Goal: Book appointment/travel/reservation

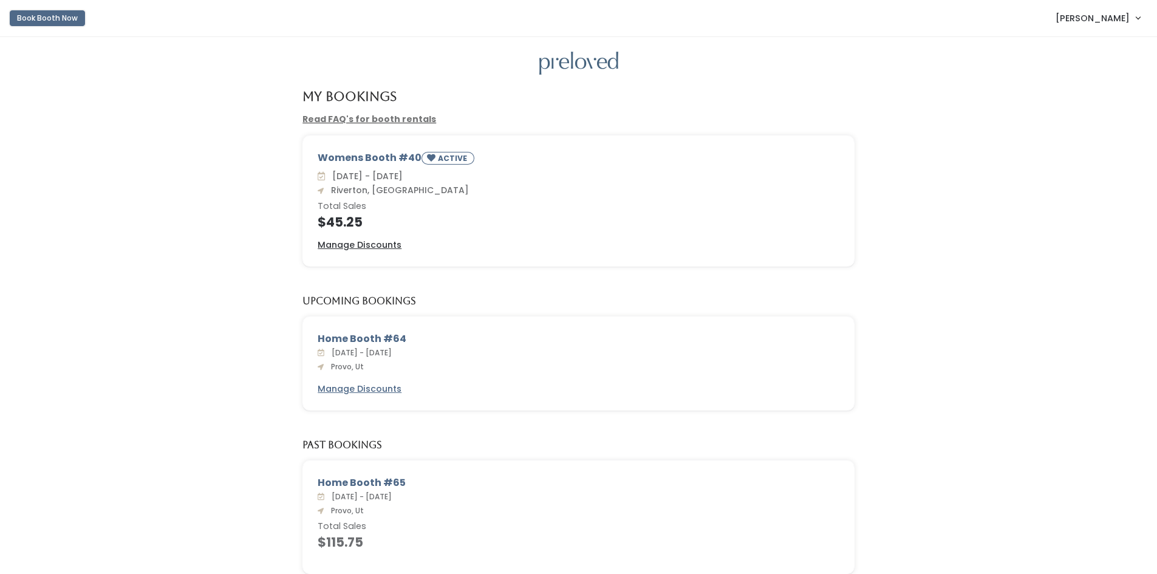
click at [50, 22] on button "Book Booth Now" at bounding box center [47, 18] width 75 height 16
click at [42, 20] on button "Book Booth Now" at bounding box center [47, 18] width 75 height 16
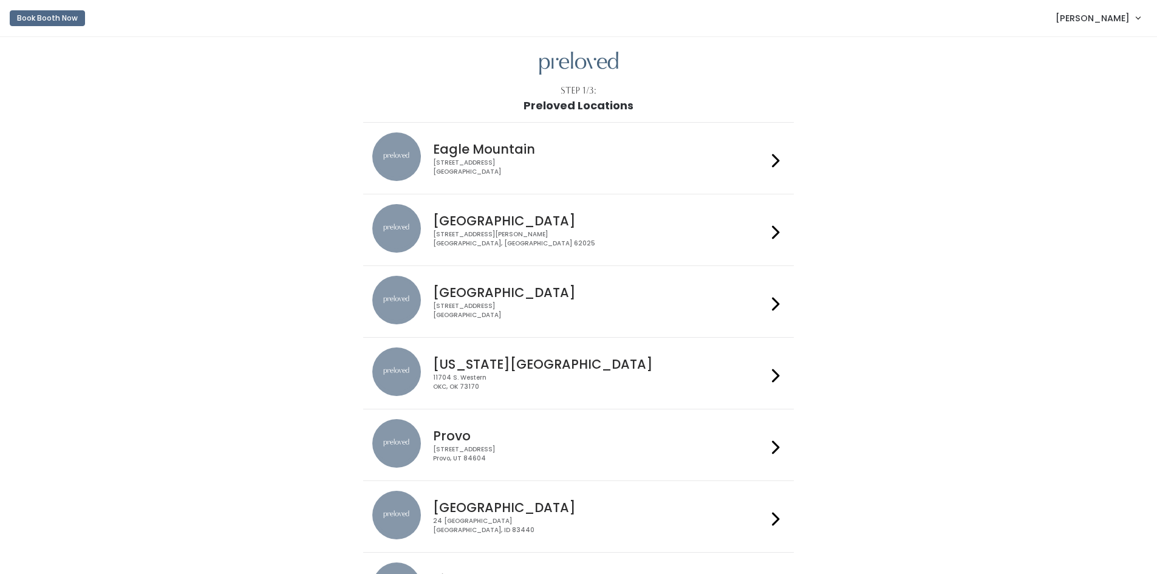
click at [488, 448] on div "[STREET_ADDRESS]" at bounding box center [600, 454] width 334 height 18
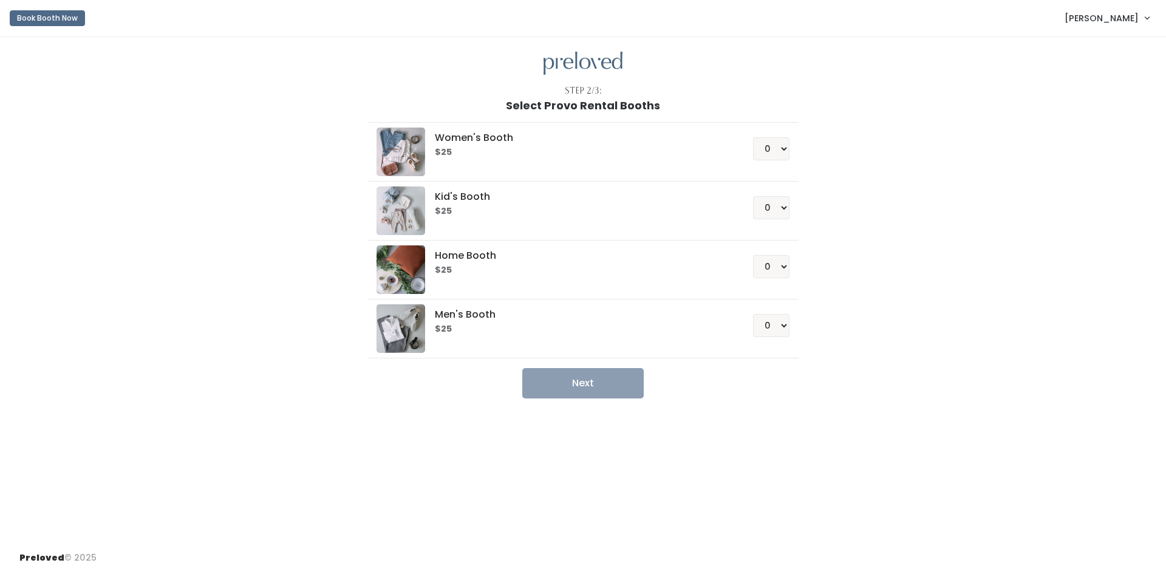
click at [472, 143] on h5 "Women's Booth" at bounding box center [579, 137] width 289 height 11
click at [771, 145] on select "0 1 2 3 4" at bounding box center [771, 148] width 36 height 23
select select "1"
click at [753, 137] on select "0 1 2 3 4" at bounding box center [771, 148] width 36 height 23
click at [589, 377] on button "Next" at bounding box center [583, 383] width 122 height 30
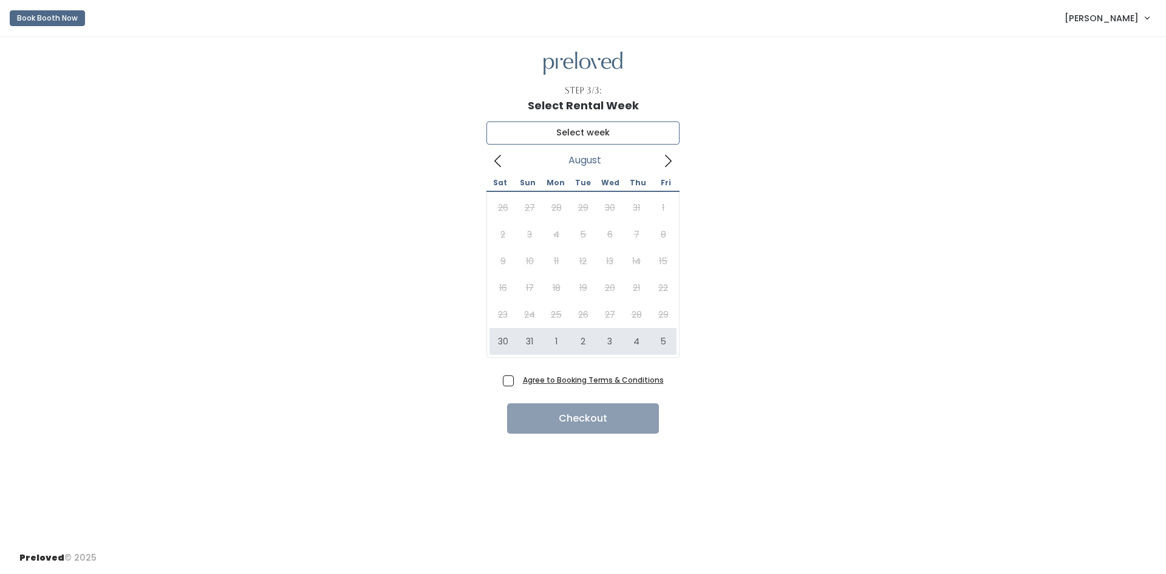
type input "August 30 to September 5"
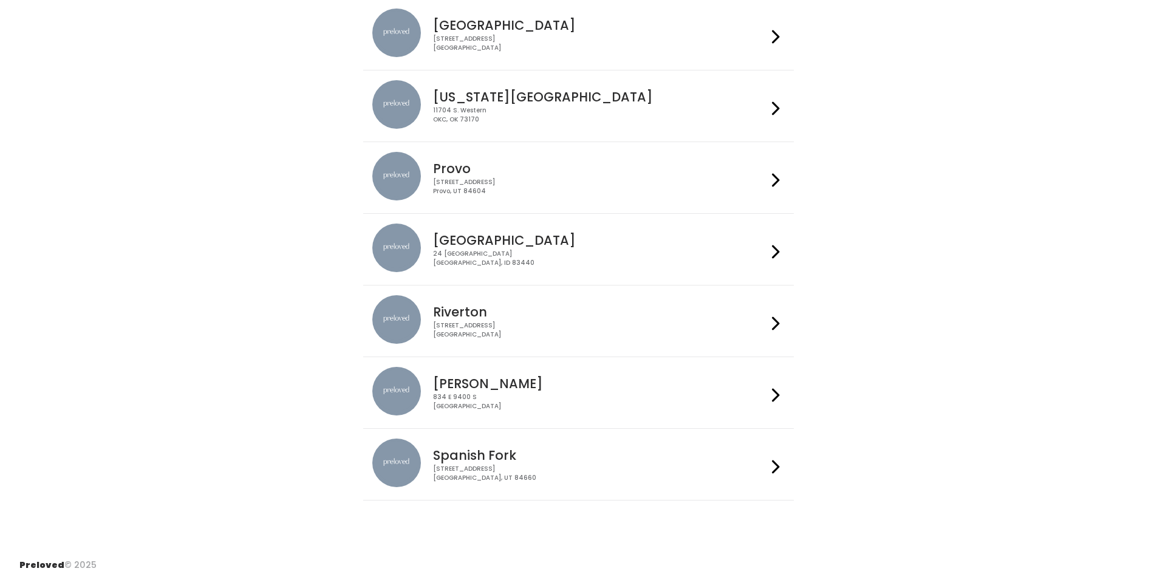
scroll to position [275, 0]
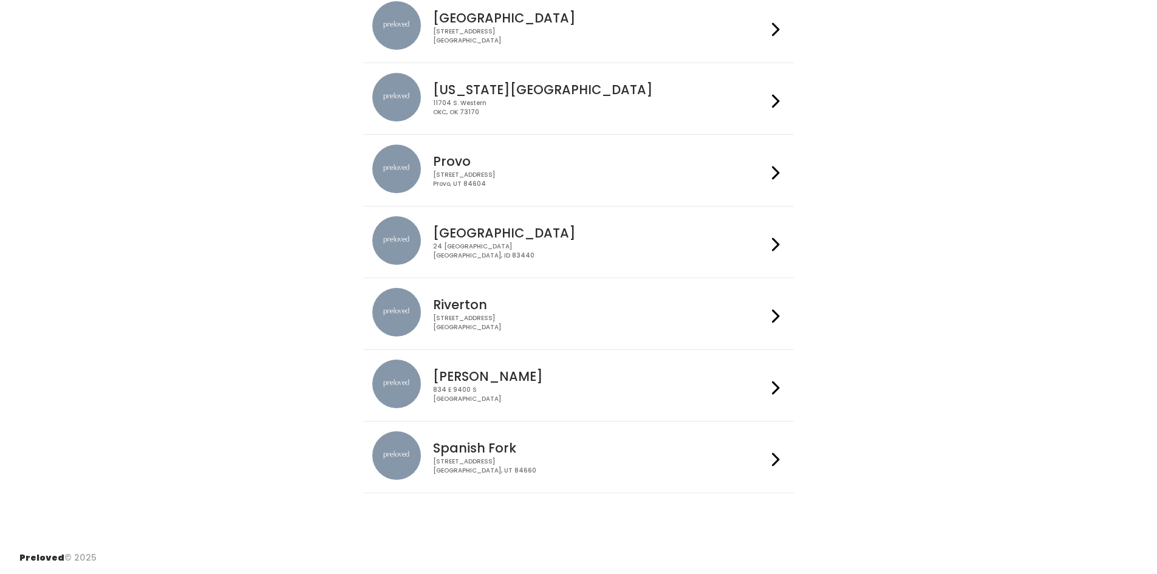
click at [459, 157] on h4 "Provo" at bounding box center [600, 161] width 334 height 14
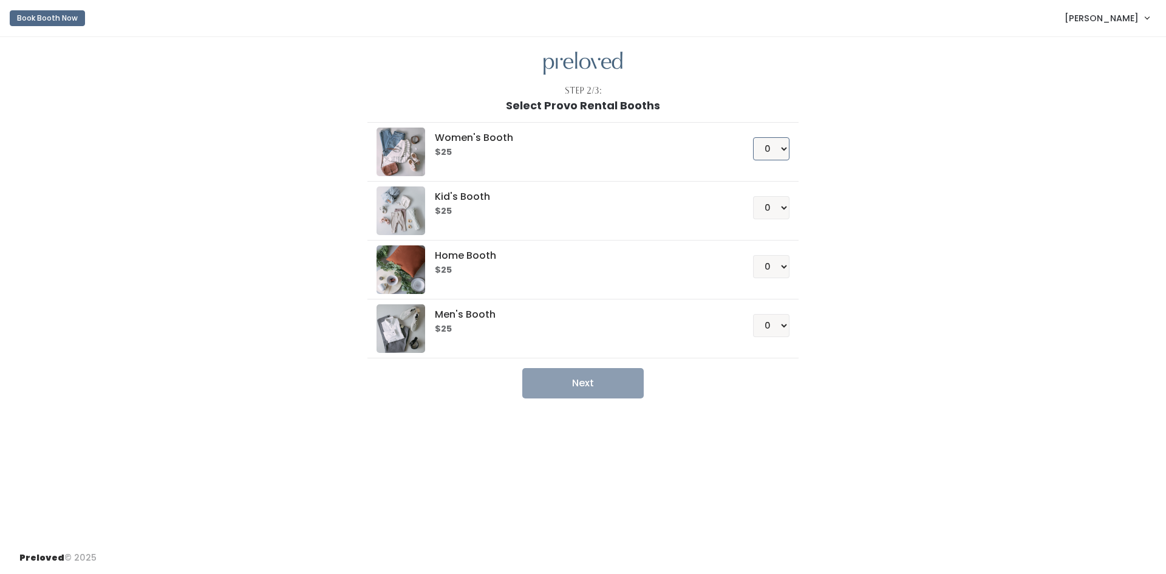
click at [779, 148] on select "0 1 2 3 4" at bounding box center [771, 148] width 36 height 23
select select "1"
click at [753, 137] on select "0 1 2 3 4" at bounding box center [771, 148] width 36 height 23
click at [606, 384] on button "Next" at bounding box center [583, 383] width 122 height 30
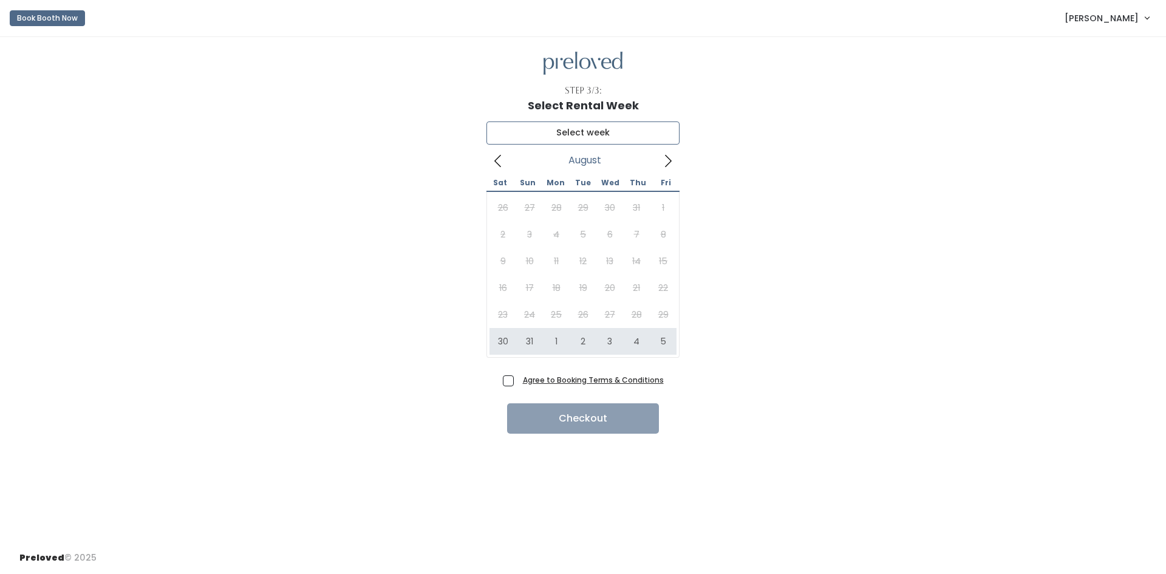
type input "August 30 to September 5"
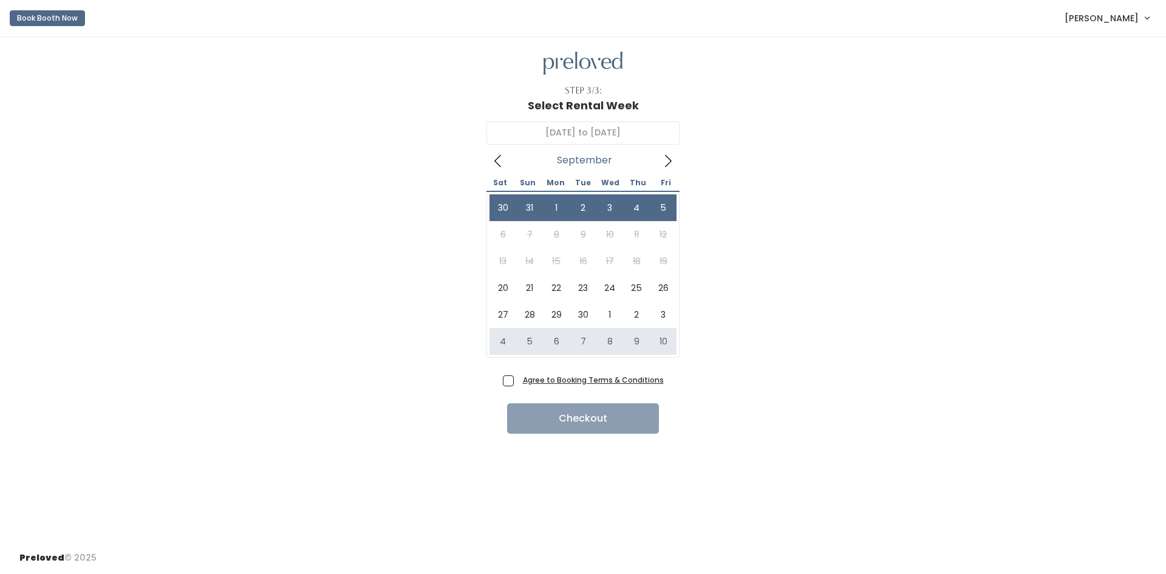
click at [518, 385] on span "Agree to Booking Terms & Conditions" at bounding box center [591, 380] width 146 height 12
click at [518, 382] on input "Agree to Booking Terms & Conditions" at bounding box center [522, 378] width 8 height 8
checkbox input "true"
click at [545, 420] on button "Checkout" at bounding box center [583, 418] width 152 height 30
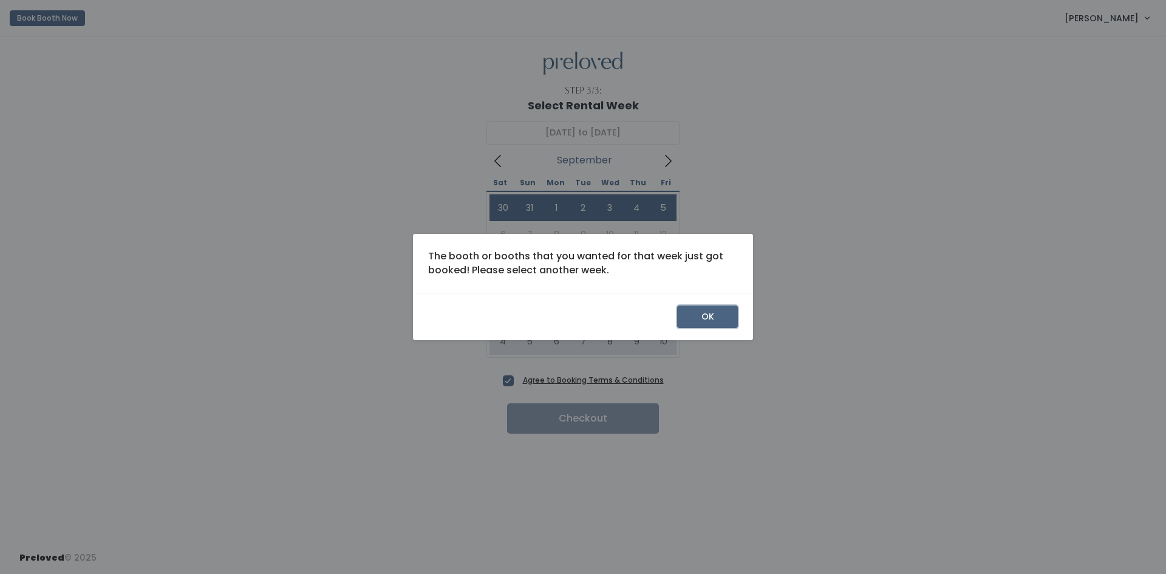
click at [702, 315] on button "OK" at bounding box center [707, 317] width 61 height 23
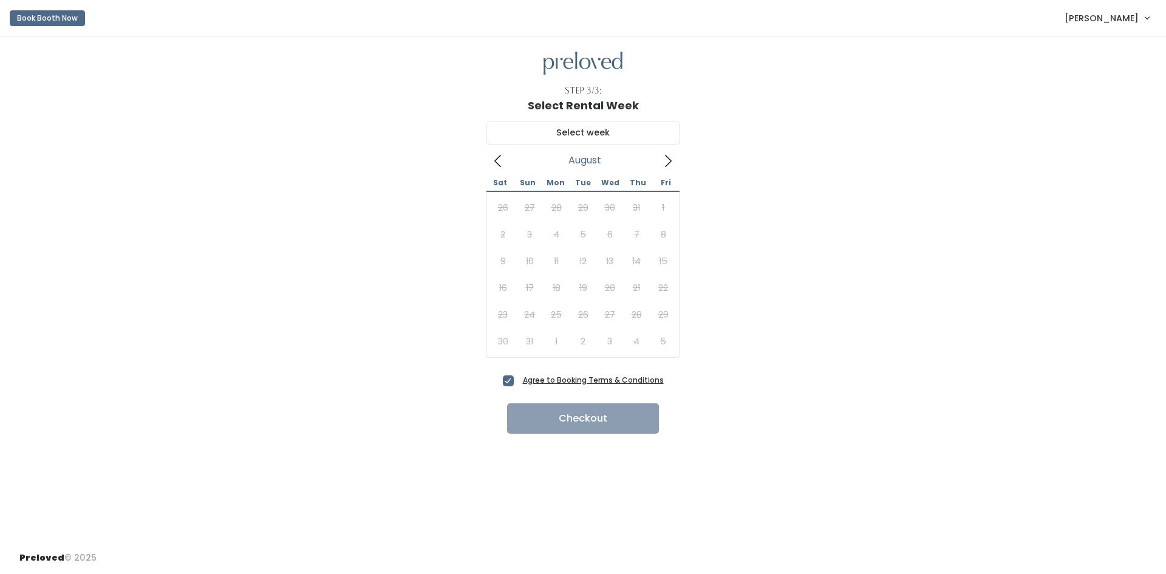
click at [518, 378] on span "Agree to Booking Terms & Conditions" at bounding box center [591, 380] width 146 height 12
click at [518, 378] on input "Agree to Booking Terms & Conditions" at bounding box center [522, 378] width 8 height 8
checkbox input "false"
click at [29, 21] on button "Book Booth Now" at bounding box center [47, 18] width 75 height 16
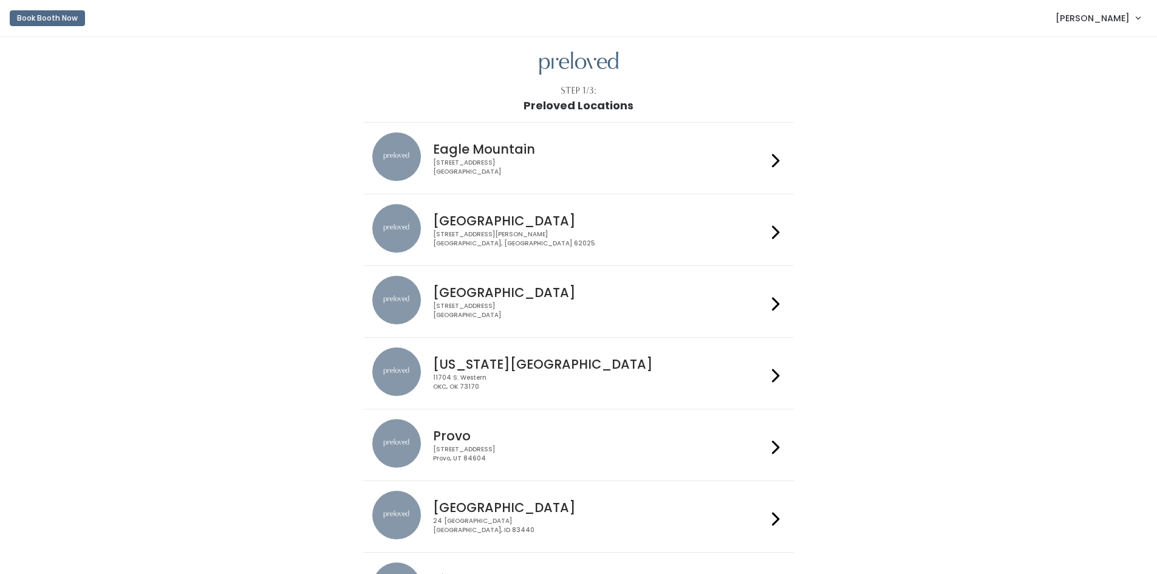
click at [499, 436] on h4 "Provo" at bounding box center [600, 436] width 334 height 14
click at [414, 441] on img at bounding box center [396, 443] width 49 height 49
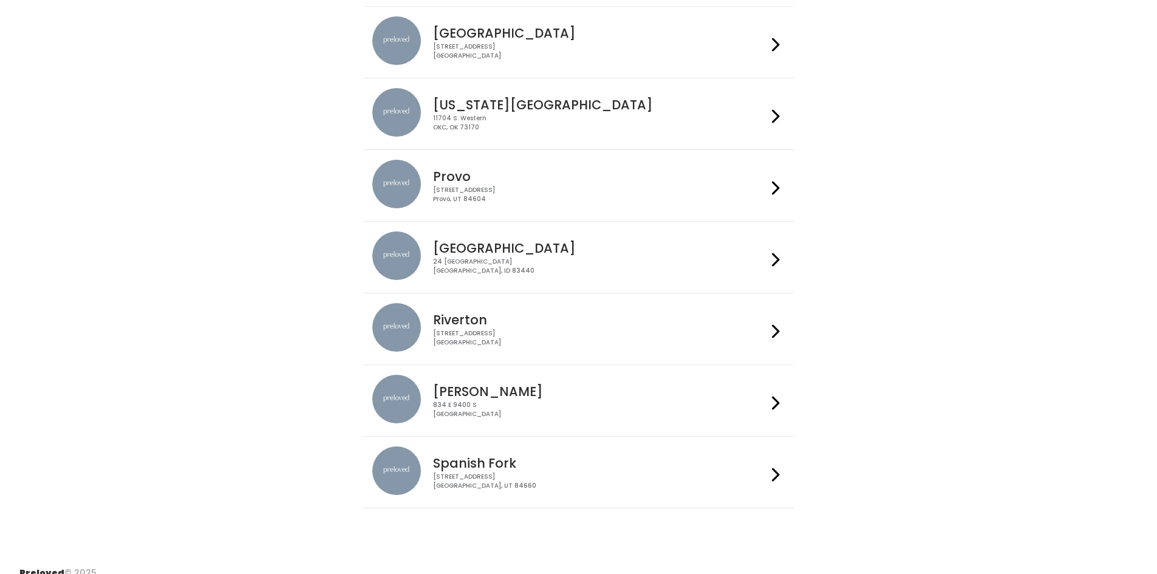
scroll to position [275, 0]
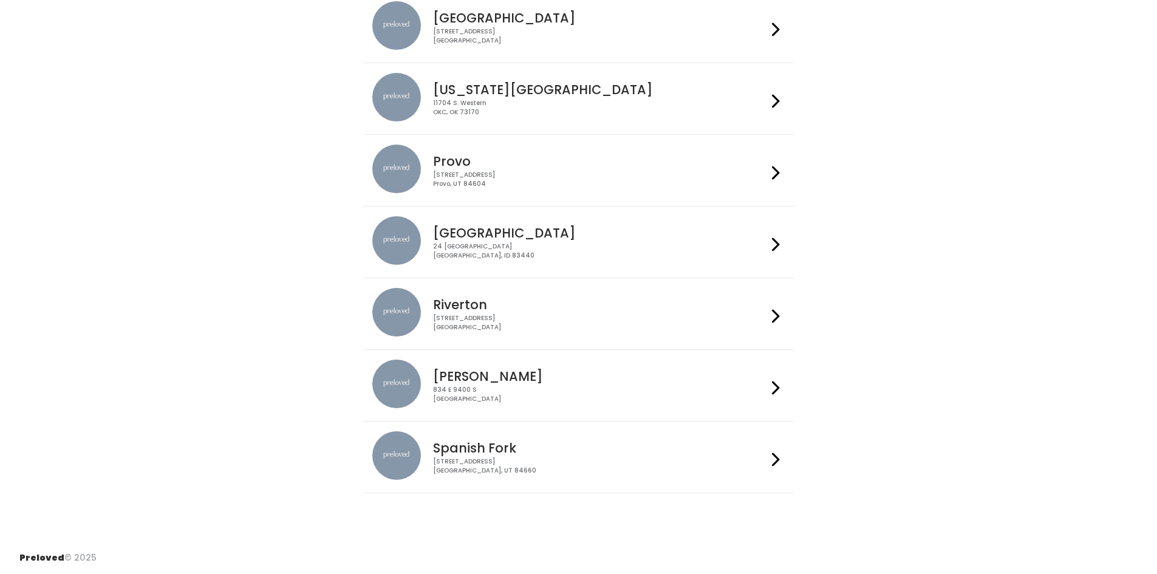
click at [574, 388] on div "834 E 9400 S Sandy, UT 84049" at bounding box center [600, 395] width 334 height 18
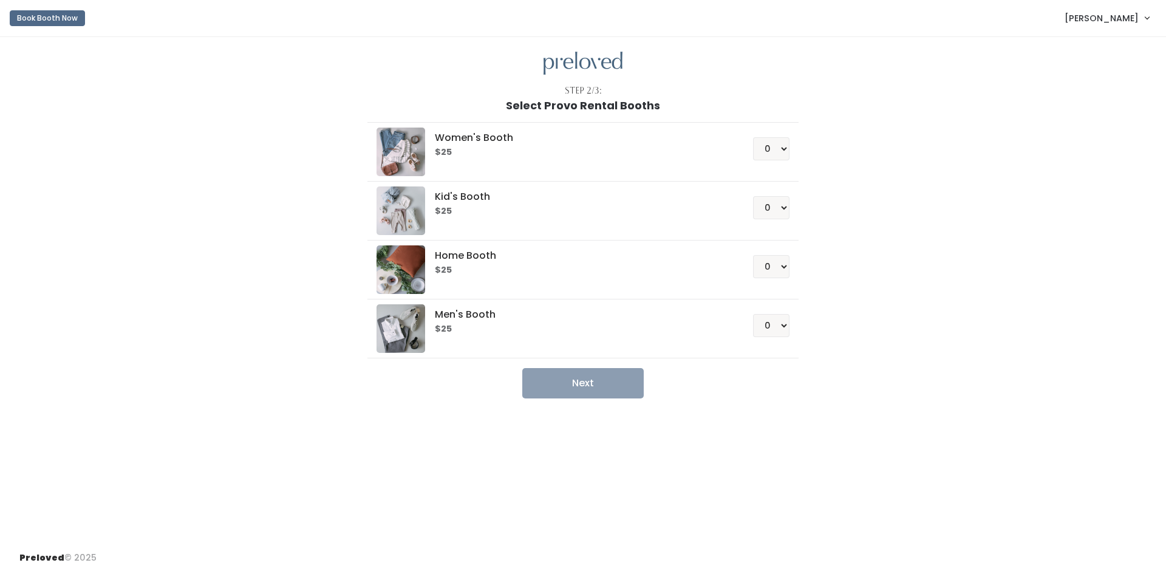
click at [510, 137] on h5 "Women's Booth" at bounding box center [579, 137] width 289 height 11
click at [768, 152] on select "0 1 2 3 4" at bounding box center [771, 148] width 36 height 23
select select "1"
click at [753, 137] on select "0 1 2 3 4" at bounding box center [771, 148] width 36 height 23
click at [628, 389] on button "Next" at bounding box center [583, 383] width 122 height 30
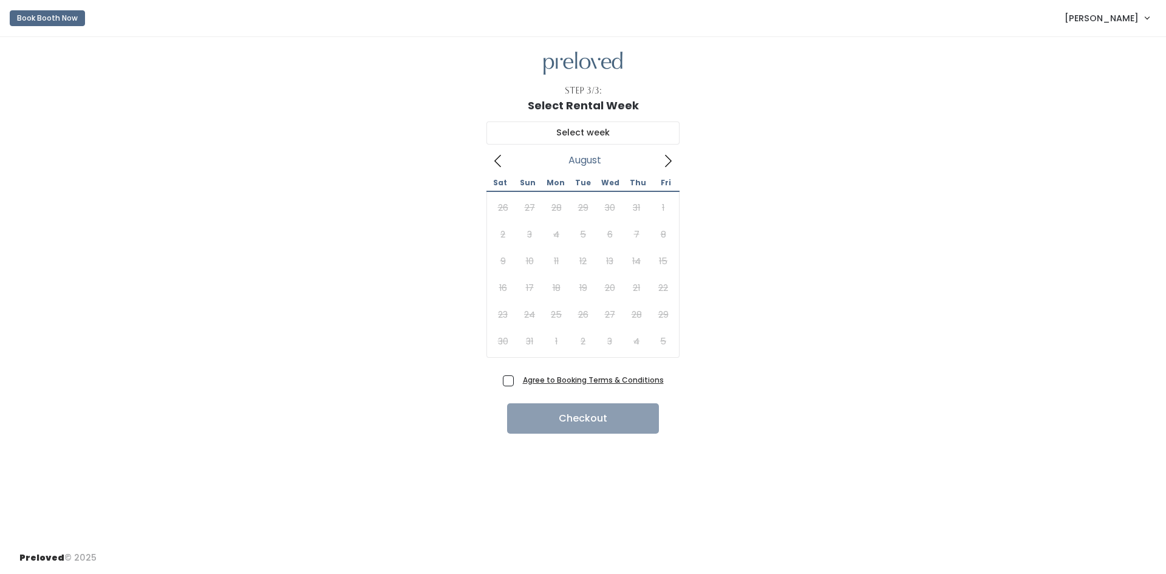
click at [612, 343] on div "26 27 28 29 30 31 1 2 3 4 5 6 7 8 9 10 11 12 13 14 15 16 17 18 19 20 21 22 23 2…" at bounding box center [583, 274] width 187 height 160
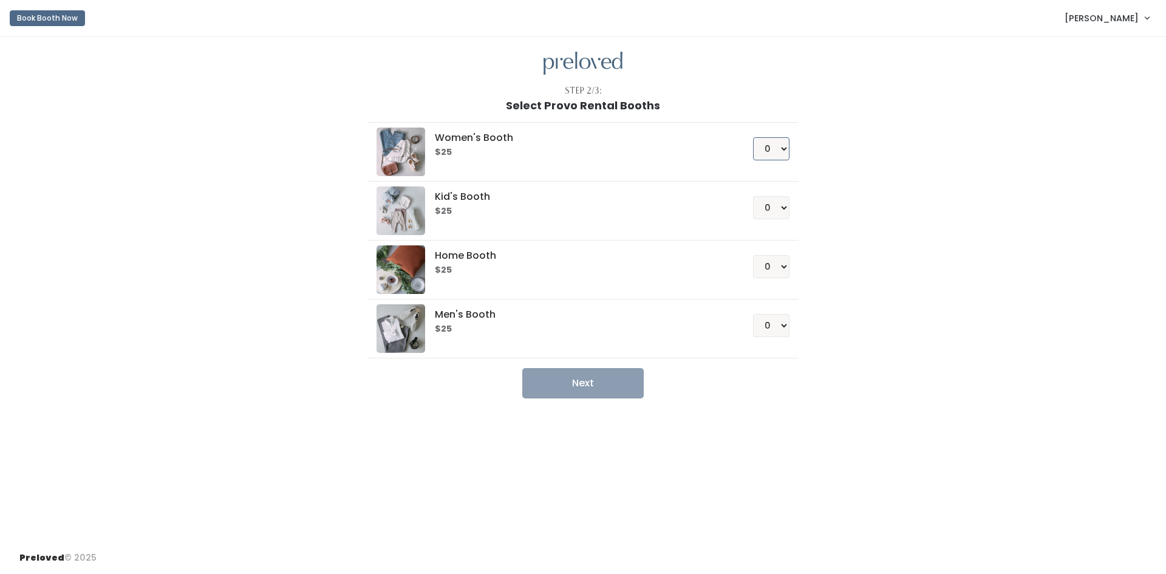
click at [787, 146] on select "0 1 2 3 4" at bounding box center [771, 148] width 36 height 23
select select "1"
click at [753, 137] on select "0 1 2 3 4" at bounding box center [771, 148] width 36 height 23
click at [570, 389] on button "Next" at bounding box center [583, 383] width 122 height 30
click at [625, 383] on button "Next" at bounding box center [583, 383] width 122 height 30
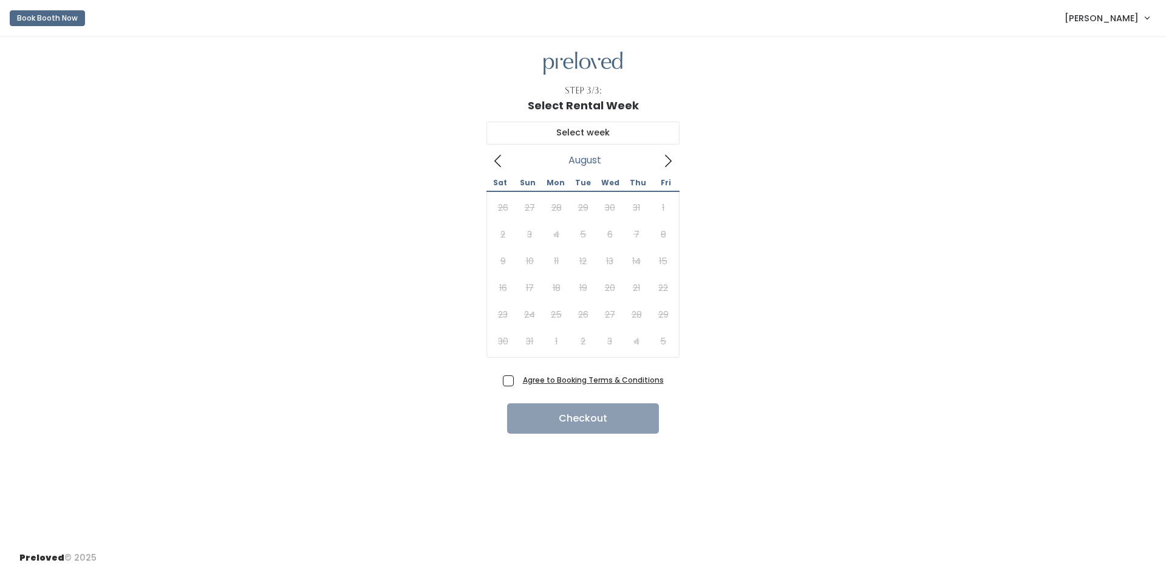
click at [518, 381] on span "Agree to Booking Terms & Conditions" at bounding box center [591, 380] width 146 height 12
click at [518, 381] on input "Agree to Booking Terms & Conditions" at bounding box center [522, 378] width 8 height 8
checkbox input "true"
click at [674, 164] on icon at bounding box center [668, 160] width 13 height 13
click at [614, 337] on div "26 27 28 29 30 31 1 2 3 4 5 6 7 8 9 10 11 12 13 14 15 16 17 18 19 20 21 22 23 2…" at bounding box center [583, 274] width 187 height 160
